Goal: Task Accomplishment & Management: Manage account settings

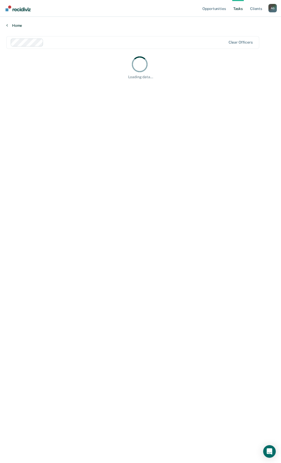
click at [18, 27] on link "Home" at bounding box center [140, 25] width 269 height 5
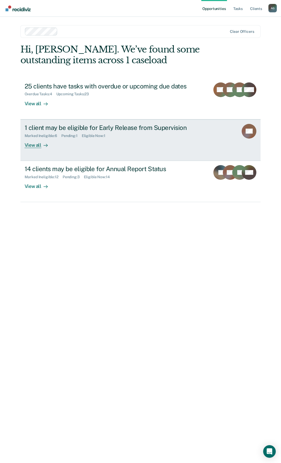
click at [77, 126] on div "1 client may be eligible for Early Release from Supervision" at bounding box center [117, 128] width 184 height 8
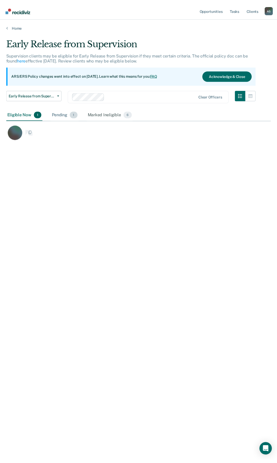
scroll to position [384, 265]
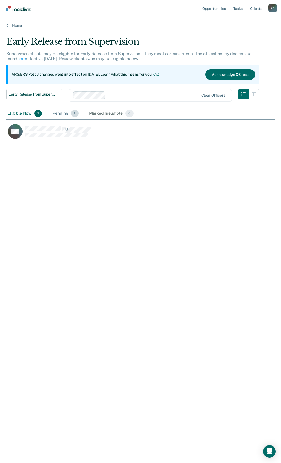
click at [58, 113] on div "Pending 1" at bounding box center [65, 114] width 28 height 12
click at [100, 114] on div "Marked Ineligible 6" at bounding box center [111, 114] width 47 height 12
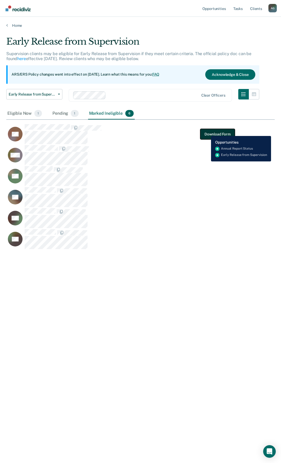
click at [207, 132] on button "Download Form" at bounding box center [218, 134] width 35 height 11
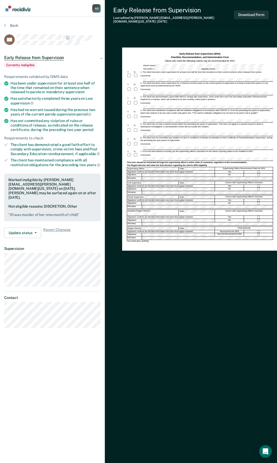
scroll to position [24, 0]
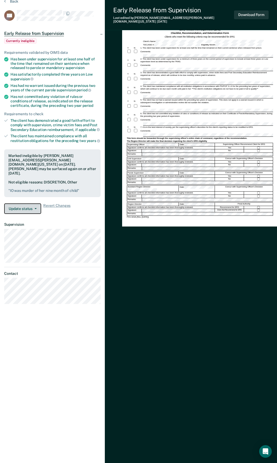
click at [37, 203] on button "Update status" at bounding box center [22, 208] width 37 height 11
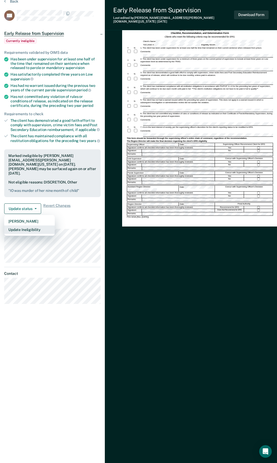
click at [28, 226] on button "Update Ineligibility" at bounding box center [29, 230] width 51 height 8
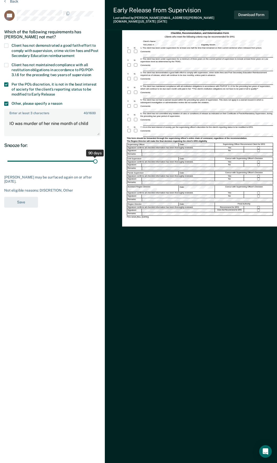
drag, startPoint x: 96, startPoint y: 160, endPoint x: 109, endPoint y: 159, distance: 12.9
click at [98, 159] on input "range" at bounding box center [52, 161] width 90 height 9
type input "90"
drag, startPoint x: 95, startPoint y: 161, endPoint x: 134, endPoint y: 161, distance: 38.9
click at [98, 161] on input "range" at bounding box center [52, 161] width 90 height 9
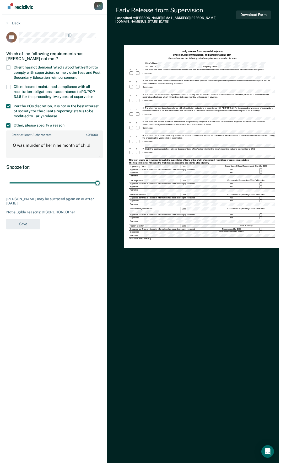
scroll to position [0, 0]
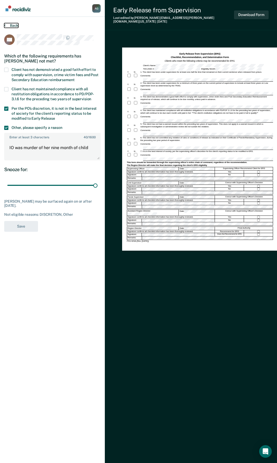
click at [14, 24] on button "Back" at bounding box center [11, 25] width 14 height 5
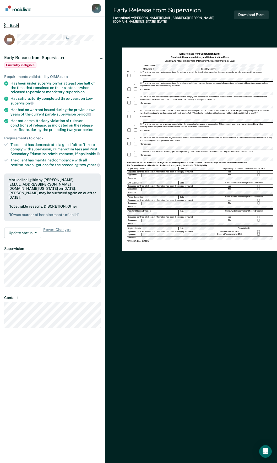
click at [18, 25] on button "Back" at bounding box center [11, 25] width 14 height 5
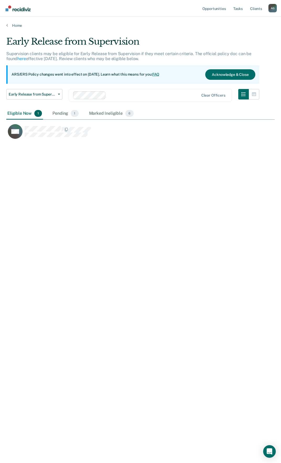
scroll to position [384, 265]
